Goal: Navigation & Orientation: Find specific page/section

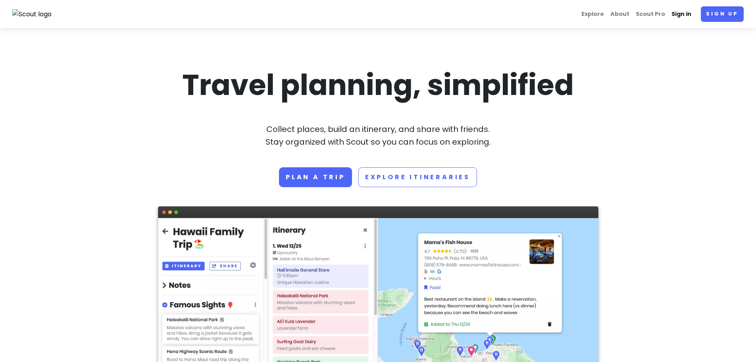
click at [682, 15] on link "Sign in" at bounding box center [682, 13] width 26 height 15
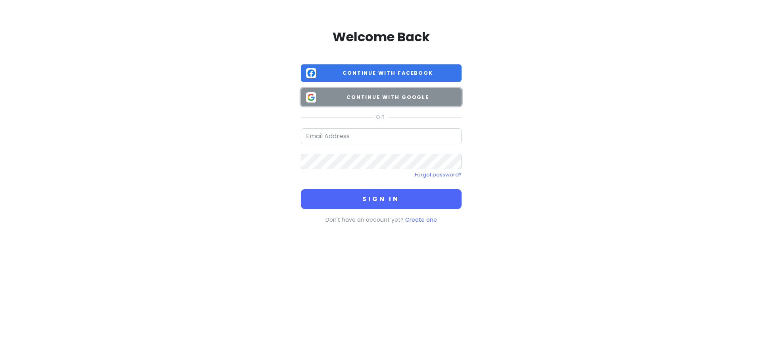
click at [369, 99] on span "Continue with Google" at bounding box center [388, 97] width 137 height 8
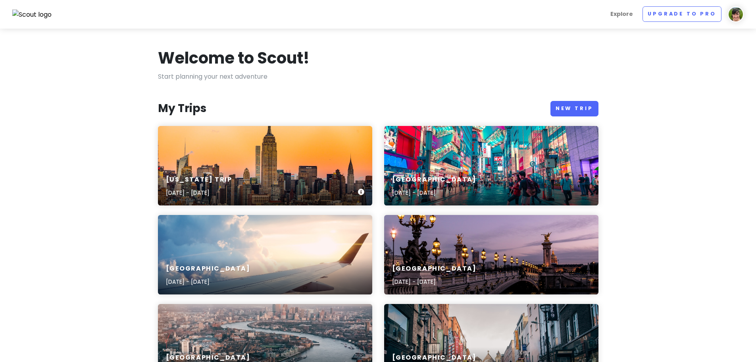
click at [290, 165] on div "[US_STATE] Trip [DATE] - [DATE]" at bounding box center [265, 165] width 214 height 79
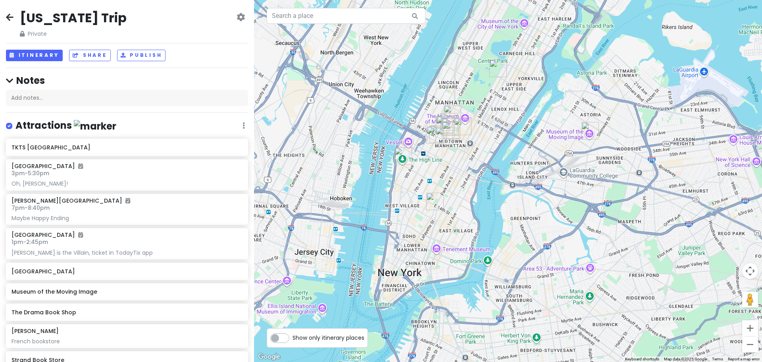
drag, startPoint x: 507, startPoint y: 59, endPoint x: 494, endPoint y: 113, distance: 55.6
click at [494, 113] on div at bounding box center [508, 181] width 508 height 362
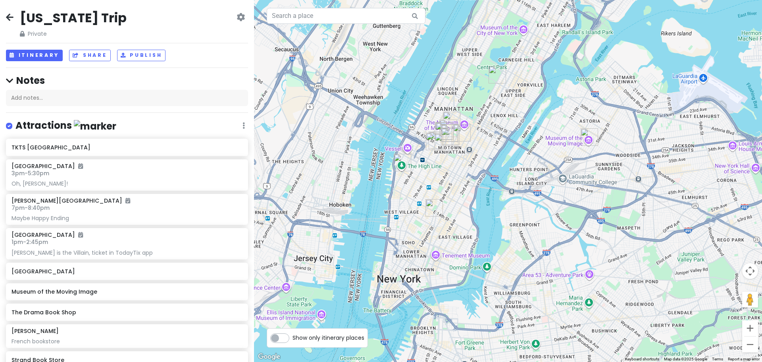
click at [497, 76] on img "Albertine" at bounding box center [497, 74] width 17 height 17
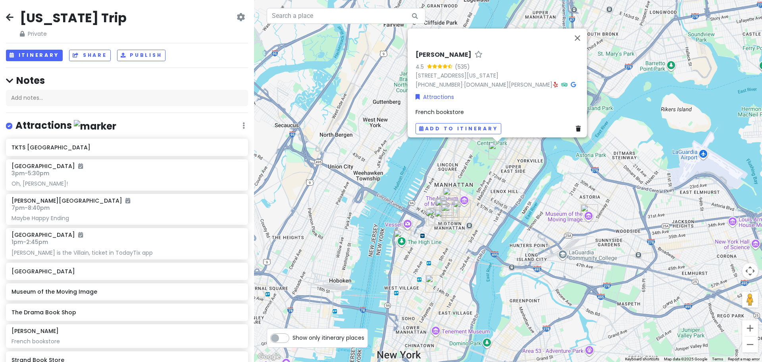
click at [459, 158] on div "[PERSON_NAME] 4.5 (535) [STREET_ADDRESS][US_STATE] [PHONE_NUMBER] · [DOMAIN_NAM…" at bounding box center [508, 181] width 508 height 362
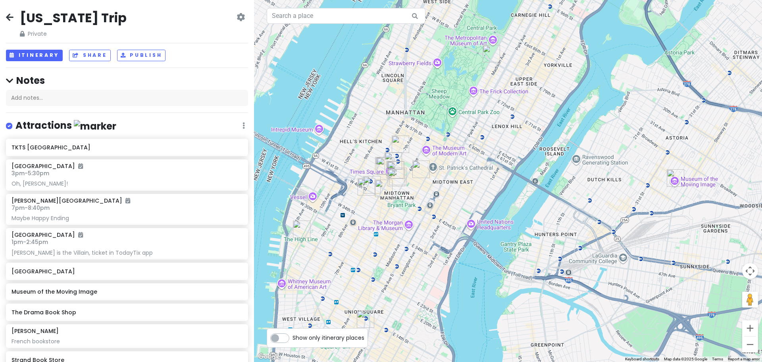
drag, startPoint x: 527, startPoint y: 159, endPoint x: 543, endPoint y: 41, distance: 119.4
click at [543, 41] on div at bounding box center [508, 181] width 508 height 362
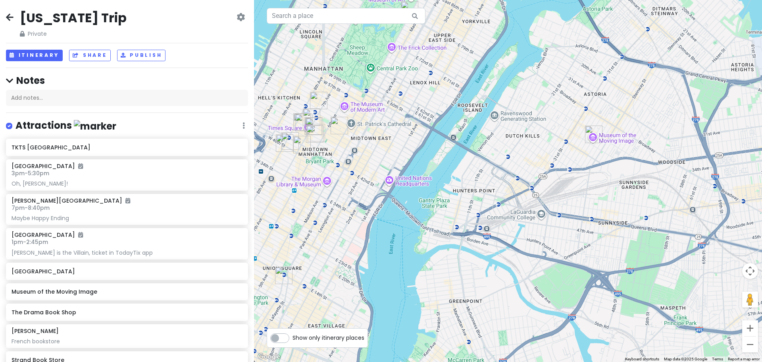
drag, startPoint x: 674, startPoint y: 195, endPoint x: 598, endPoint y: 153, distance: 86.9
click at [598, 153] on div at bounding box center [508, 181] width 508 height 362
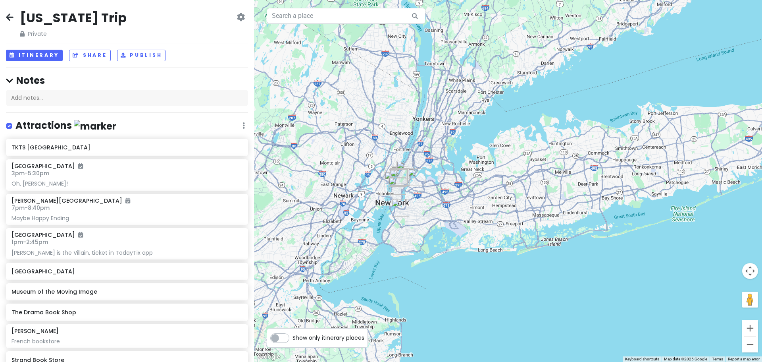
drag, startPoint x: 663, startPoint y: 166, endPoint x: 483, endPoint y: 198, distance: 182.2
click at [483, 198] on div at bounding box center [508, 181] width 508 height 362
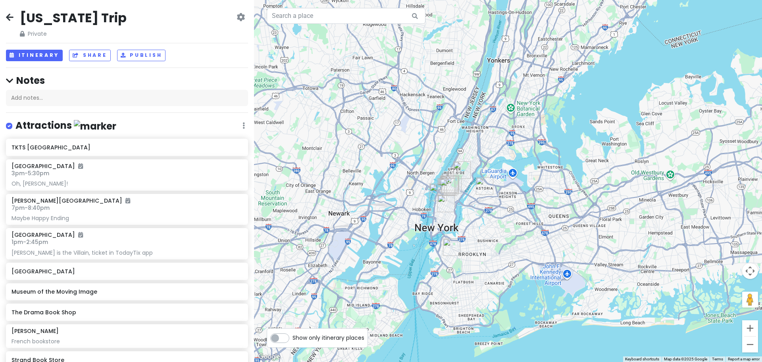
drag, startPoint x: 415, startPoint y: 178, endPoint x: 693, endPoint y: 149, distance: 279.4
click at [693, 149] on div at bounding box center [508, 181] width 508 height 362
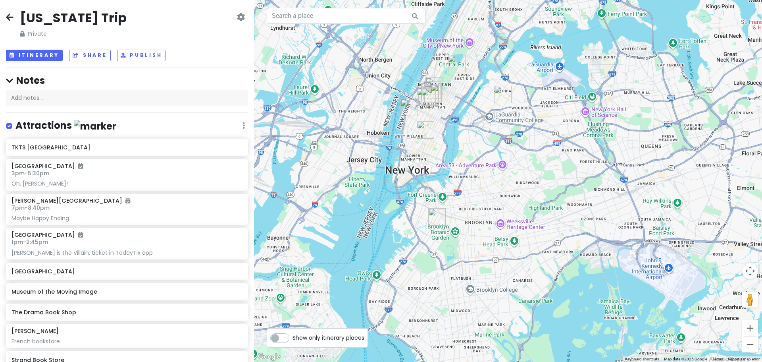
drag, startPoint x: 505, startPoint y: 223, endPoint x: 548, endPoint y: 142, distance: 91.8
click at [548, 142] on div at bounding box center [508, 181] width 508 height 362
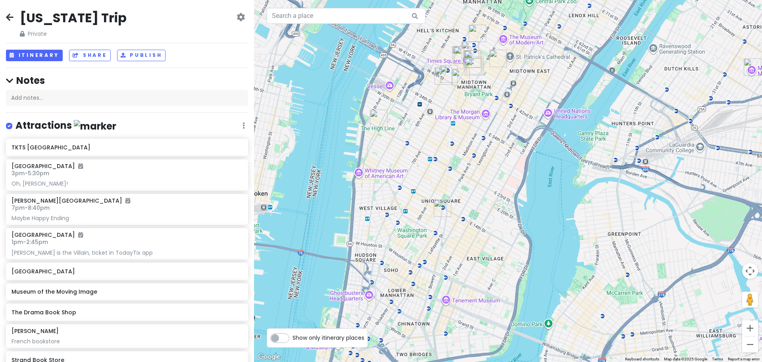
click at [441, 206] on img "Strand Book Store" at bounding box center [442, 207] width 17 height 17
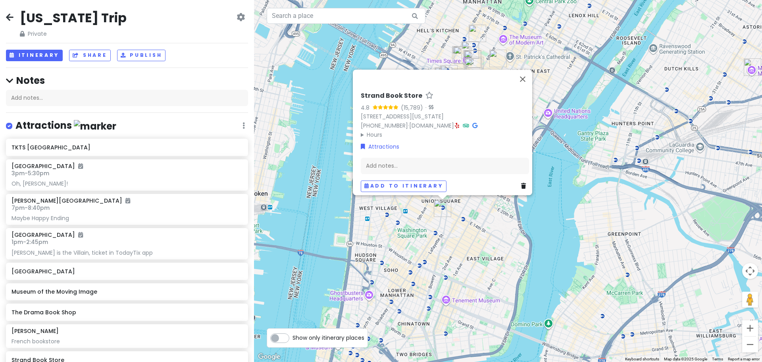
click at [473, 209] on div "Strand Book Store 4.8 (15,789) · [STREET_ADDRESS][US_STATE] [PHONE_NUMBER] · [D…" at bounding box center [508, 181] width 508 height 362
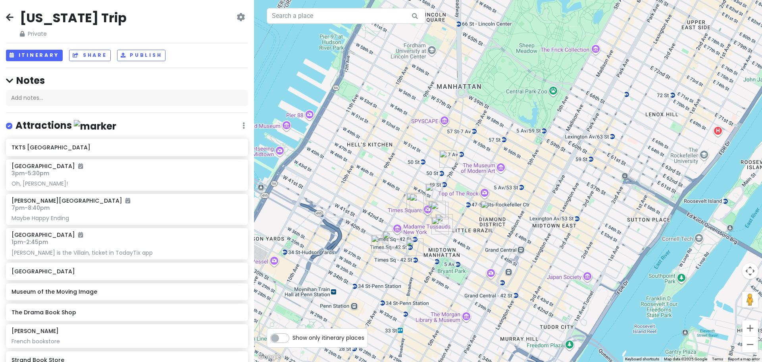
drag, startPoint x: 499, startPoint y: 101, endPoint x: 465, endPoint y: 248, distance: 151.2
click at [465, 248] on div at bounding box center [508, 181] width 508 height 362
